Goal: Task Accomplishment & Management: Manage account settings

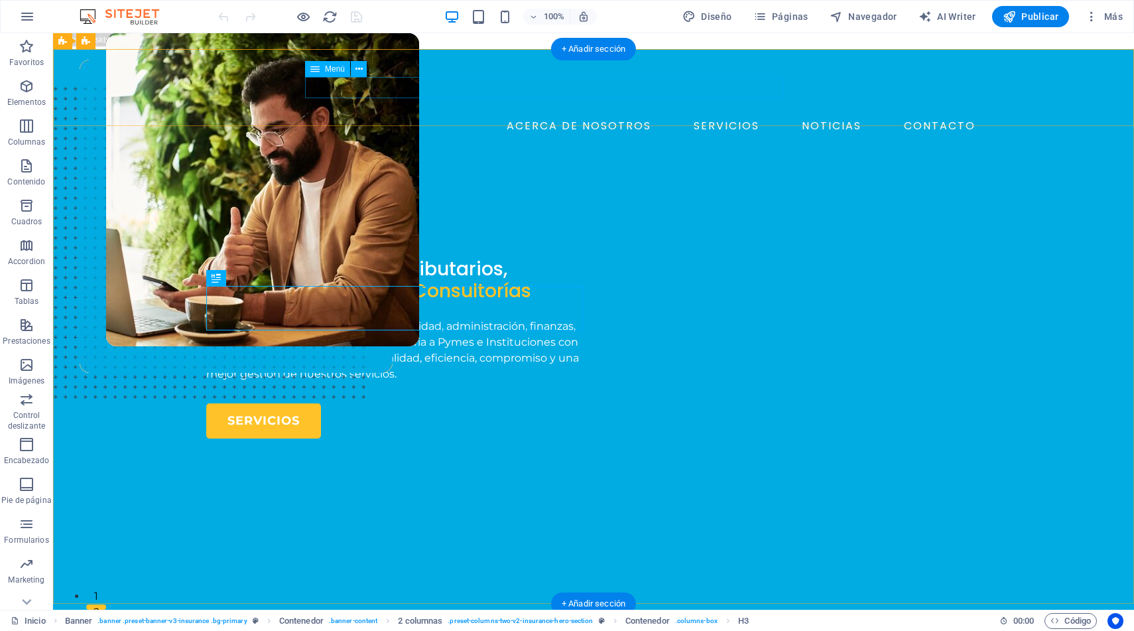
click at [630, 115] on nav "ACERCA DE NOSOTROS SERVICIOS NOTICIAS CONTACTO" at bounding box center [593, 125] width 775 height 21
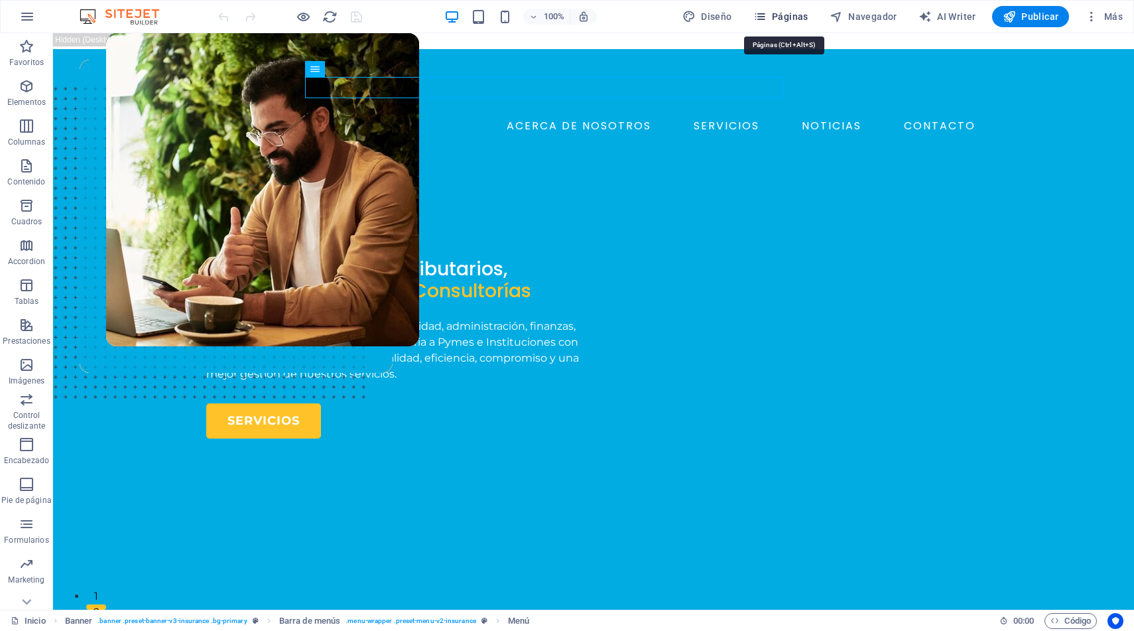
click at [790, 15] on span "Páginas" at bounding box center [781, 16] width 55 height 13
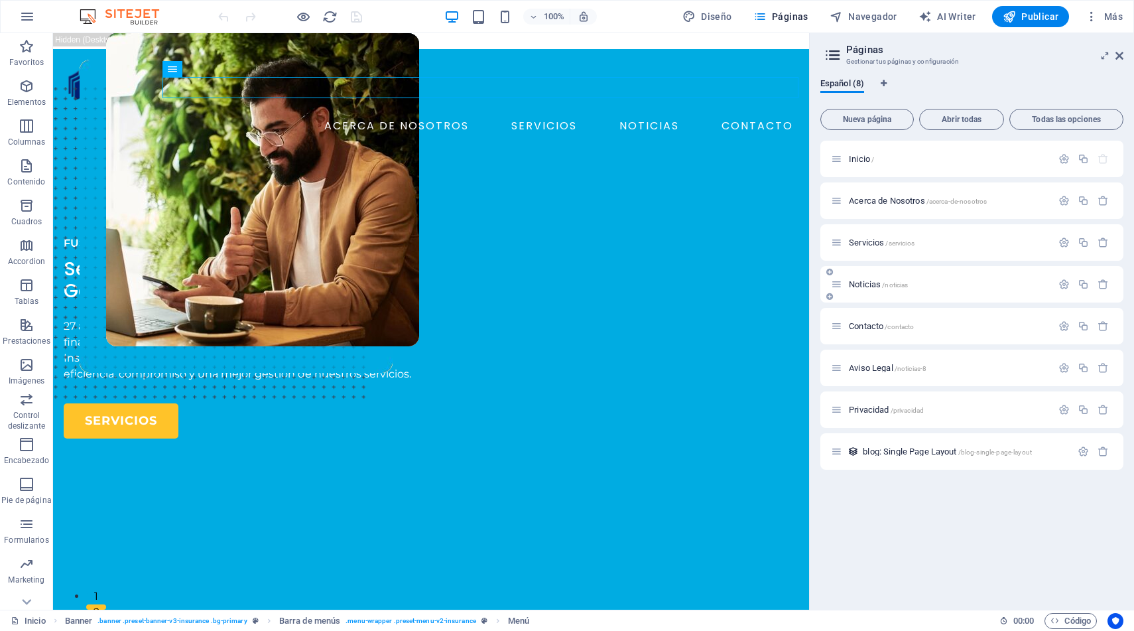
click at [872, 283] on span "Noticias /noticias" at bounding box center [878, 284] width 59 height 10
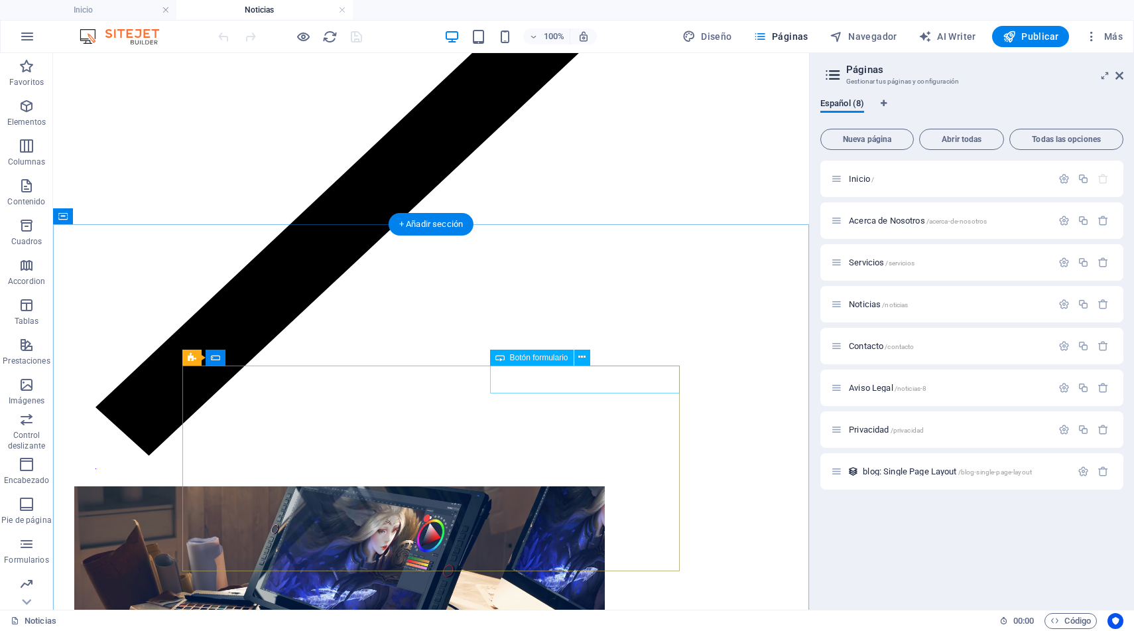
scroll to position [1140, 0]
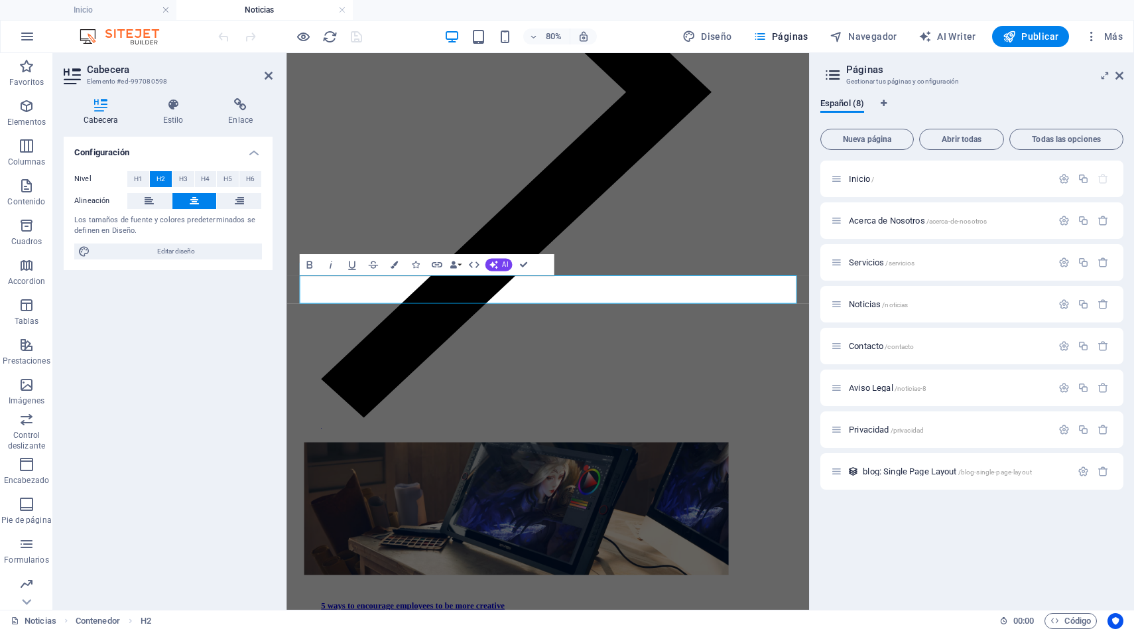
click at [207, 348] on div "Configuración Nivel H1 H2 H3 H4 H5 H6 Alineación Los tamaños de fuente y colore…" at bounding box center [168, 368] width 209 height 462
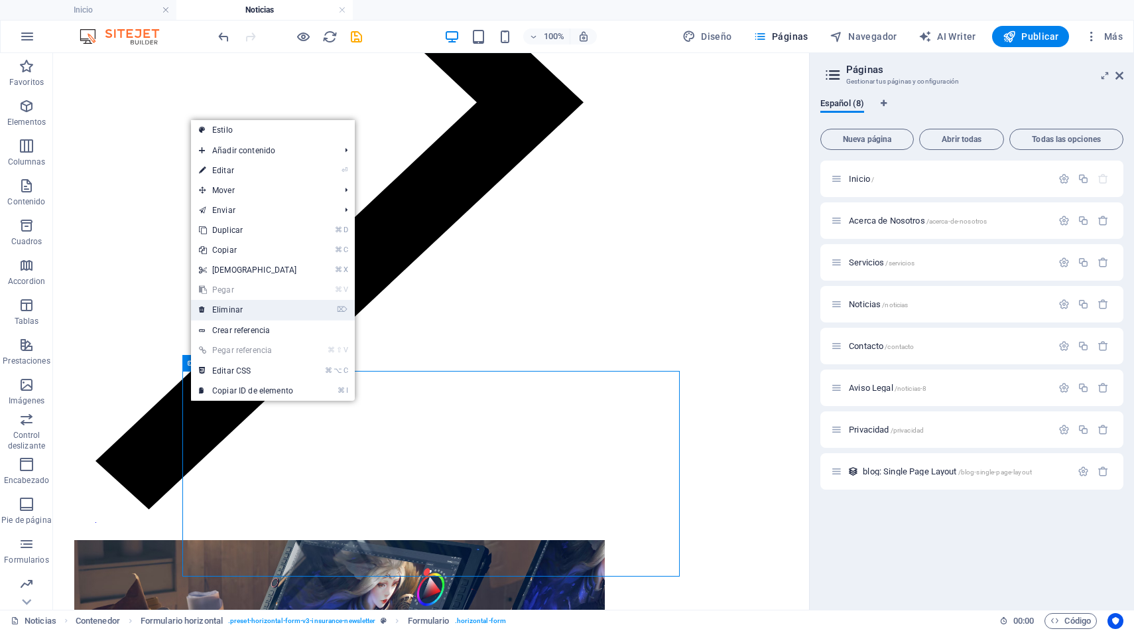
click at [241, 309] on link "⌦ Eliminar" at bounding box center [248, 310] width 114 height 20
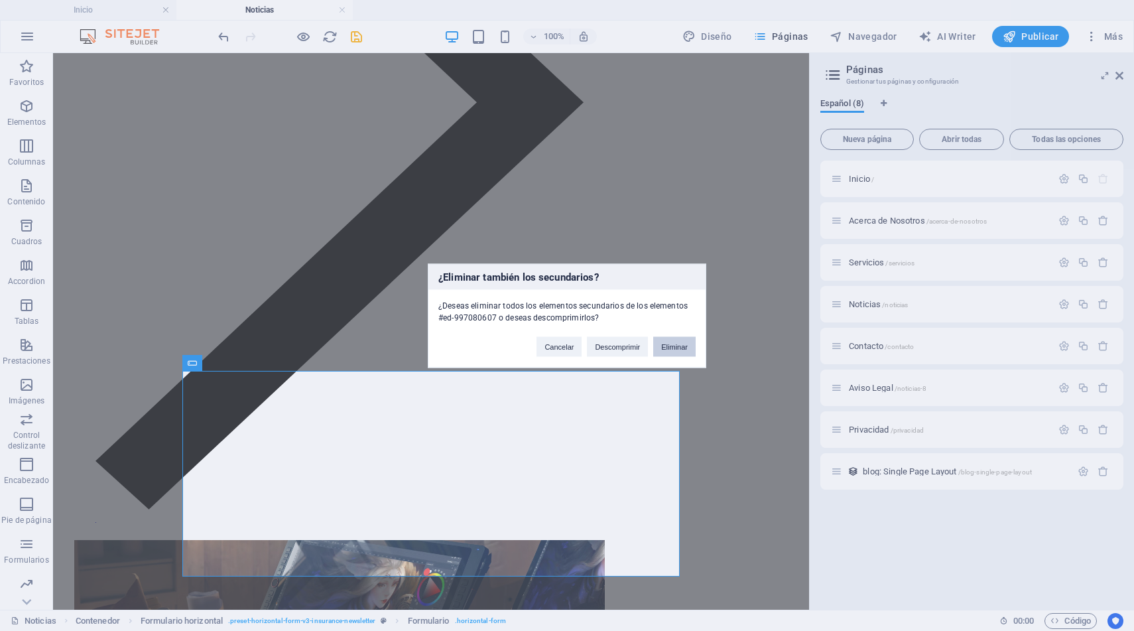
click at [673, 347] on button "Eliminar" at bounding box center [674, 346] width 42 height 20
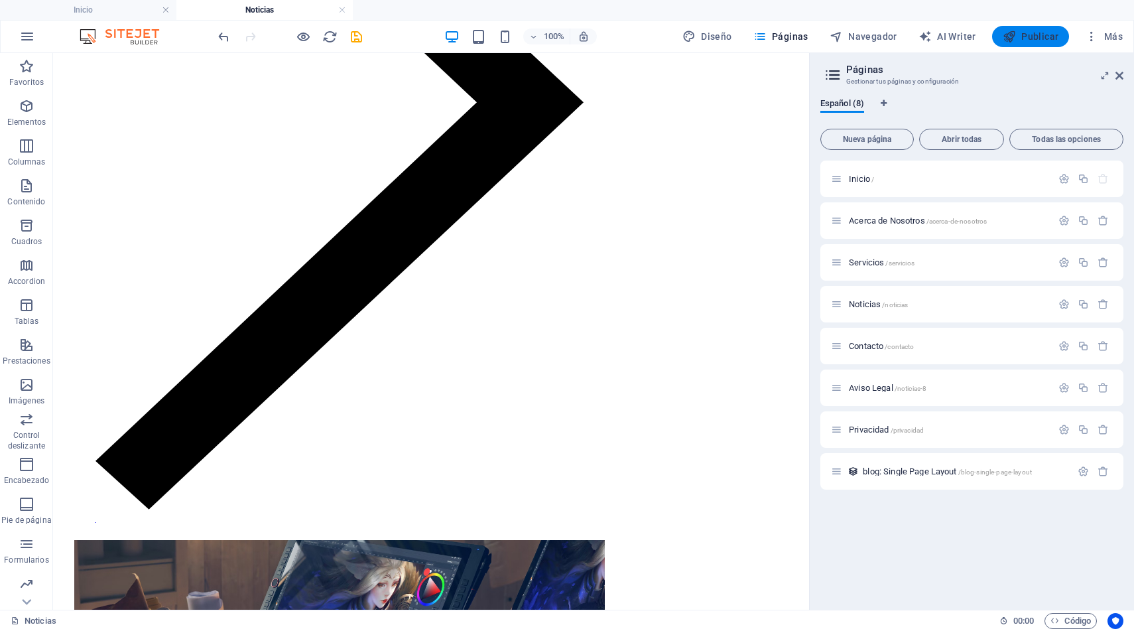
click at [1028, 39] on span "Publicar" at bounding box center [1031, 36] width 56 height 13
